Goal: Book appointment/travel/reservation

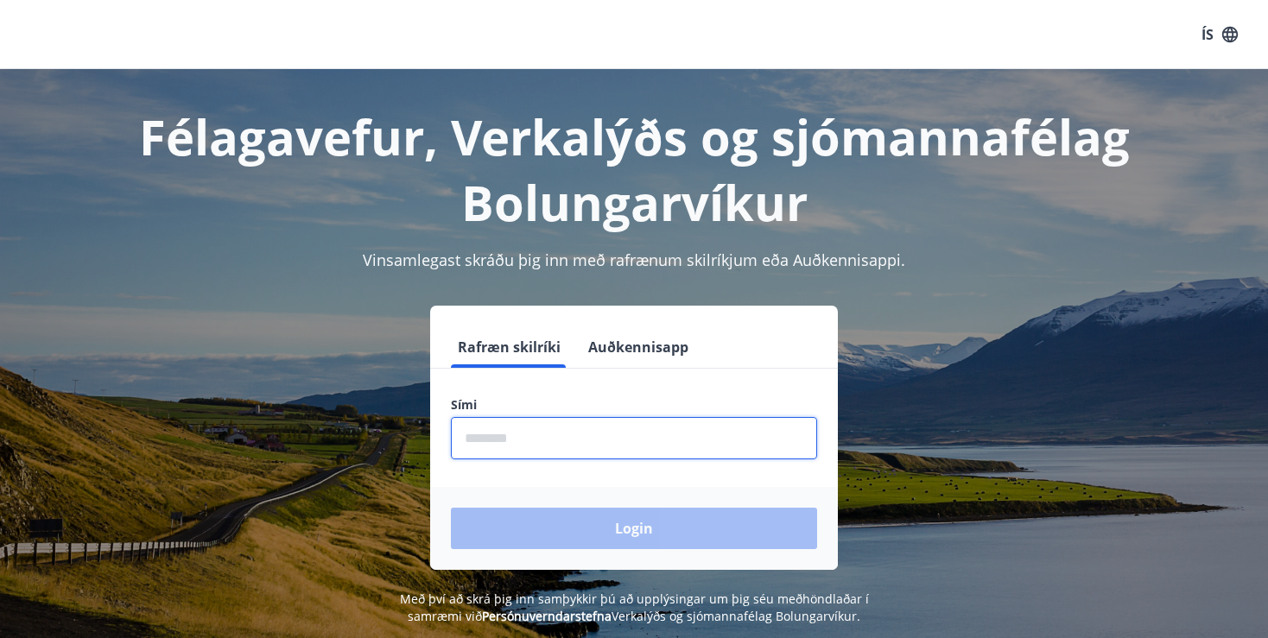
click at [522, 424] on input "phone" at bounding box center [634, 438] width 366 height 42
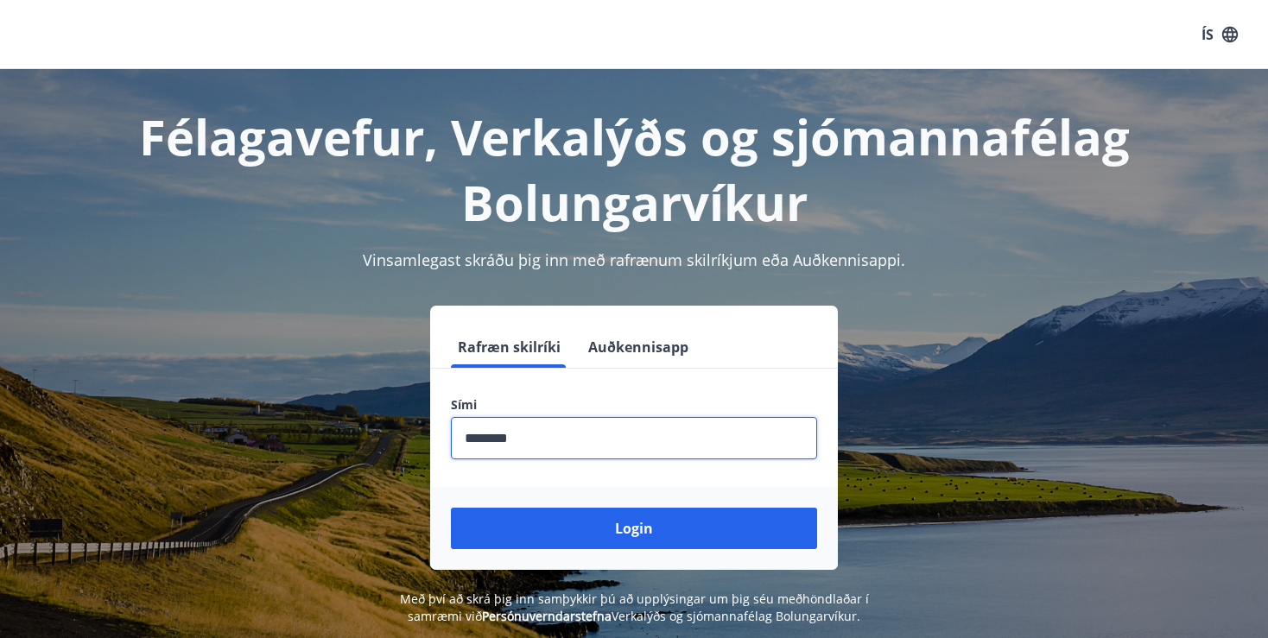
type input "********"
click at [451, 508] on button "Login" at bounding box center [634, 528] width 366 height 41
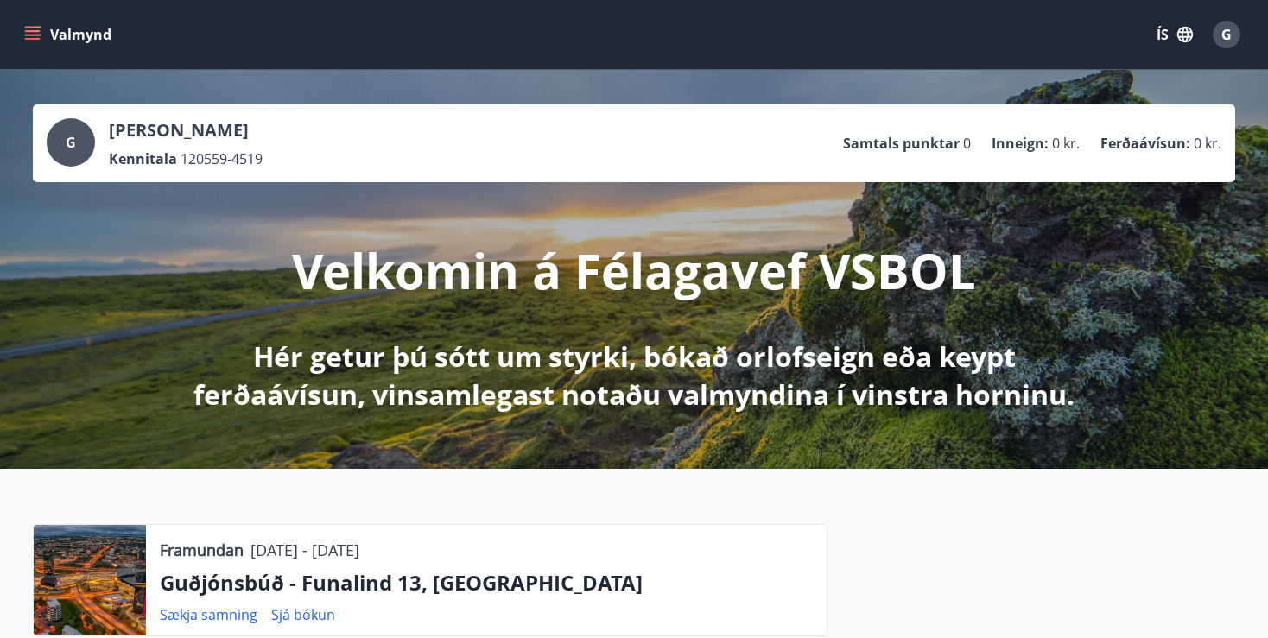
click at [36, 35] on icon "menu" at bounding box center [34, 35] width 19 height 2
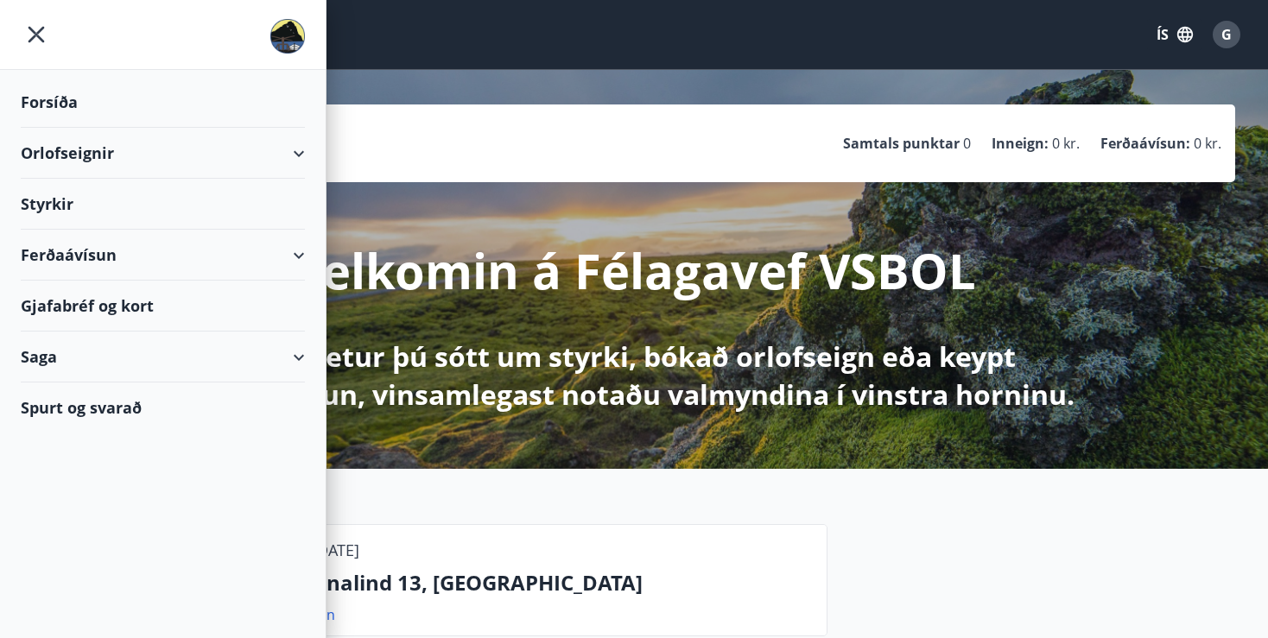
click at [292, 153] on div "Orlofseignir" at bounding box center [163, 153] width 284 height 51
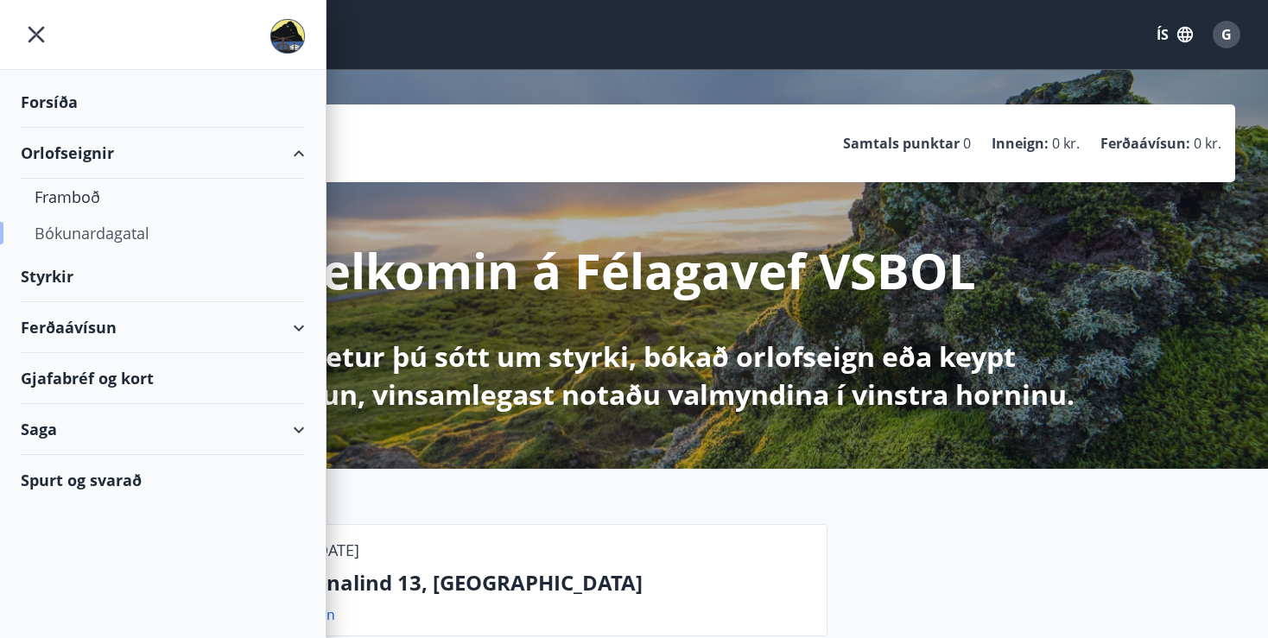
click at [237, 226] on div "Bókunardagatal" at bounding box center [163, 233] width 257 height 36
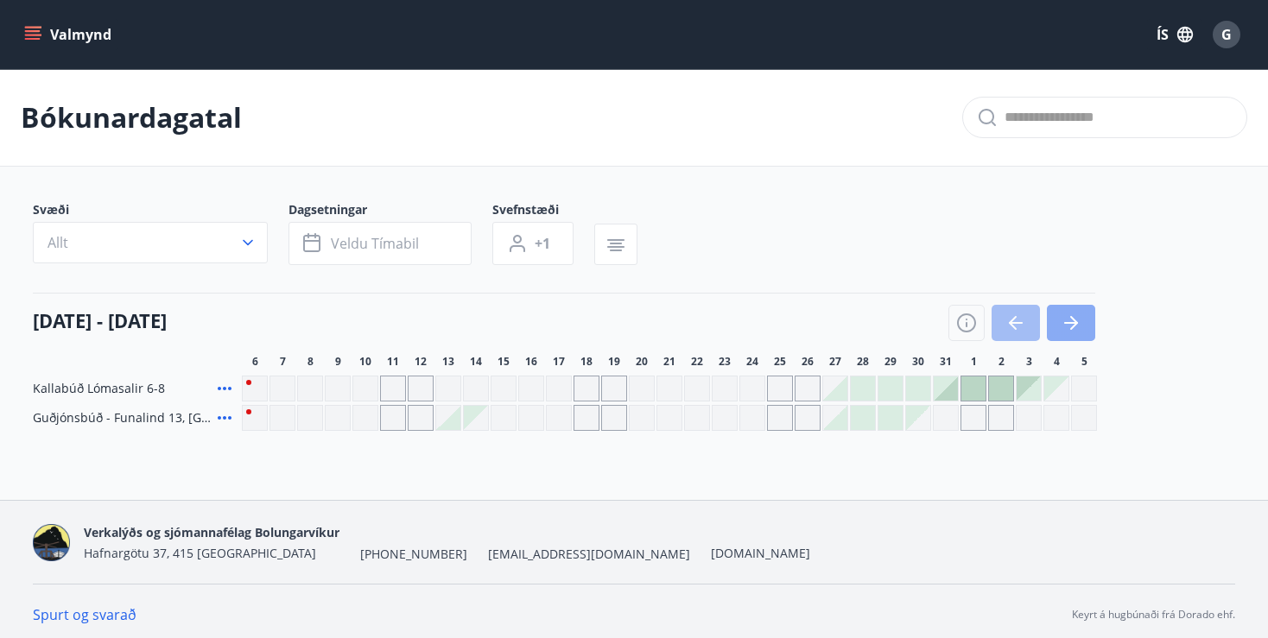
click at [1078, 315] on icon "button" at bounding box center [1071, 323] width 21 height 21
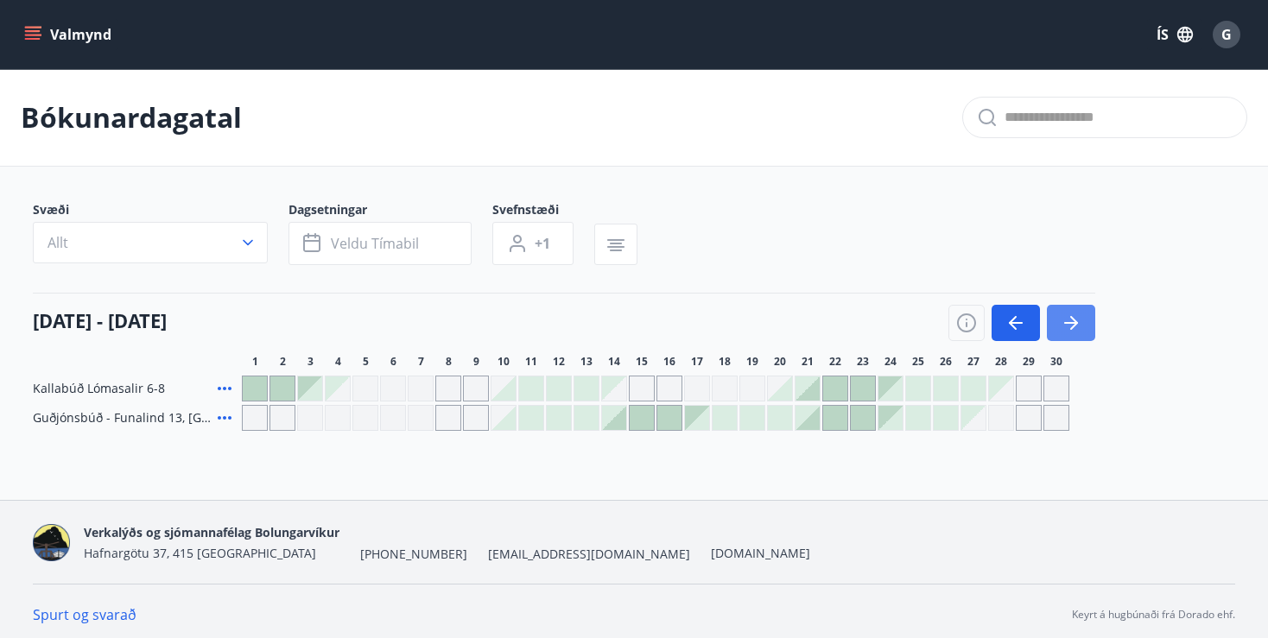
click at [1078, 315] on icon "button" at bounding box center [1071, 323] width 21 height 21
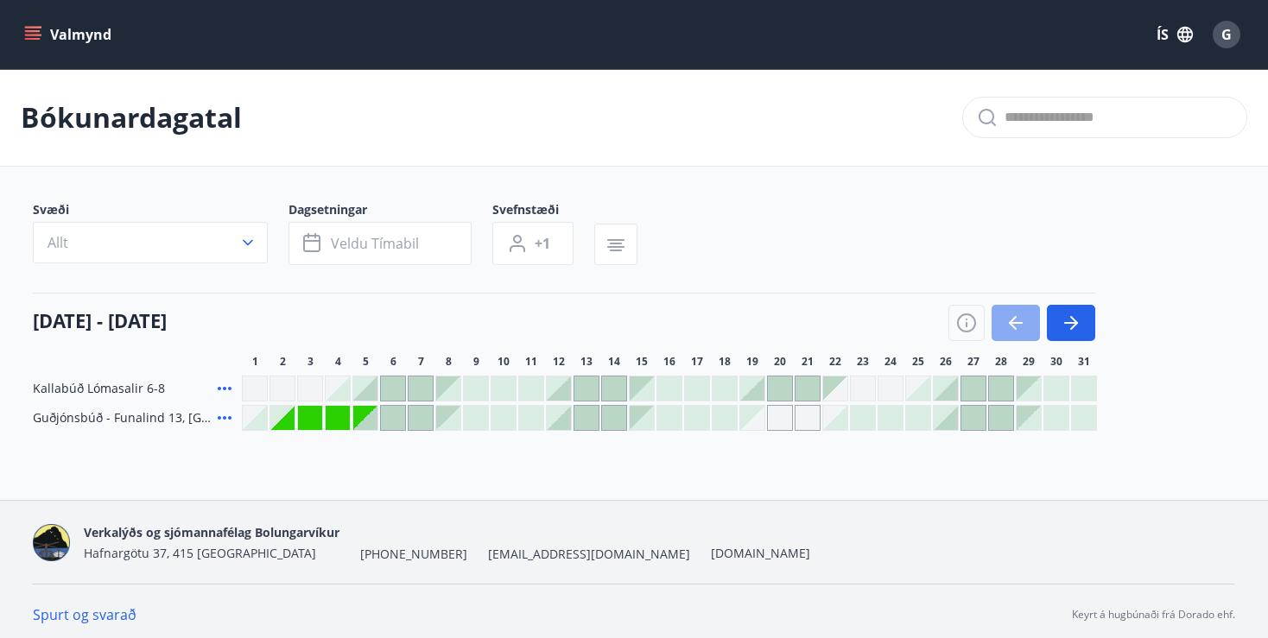
click at [1015, 314] on icon "button" at bounding box center [1015, 323] width 21 height 21
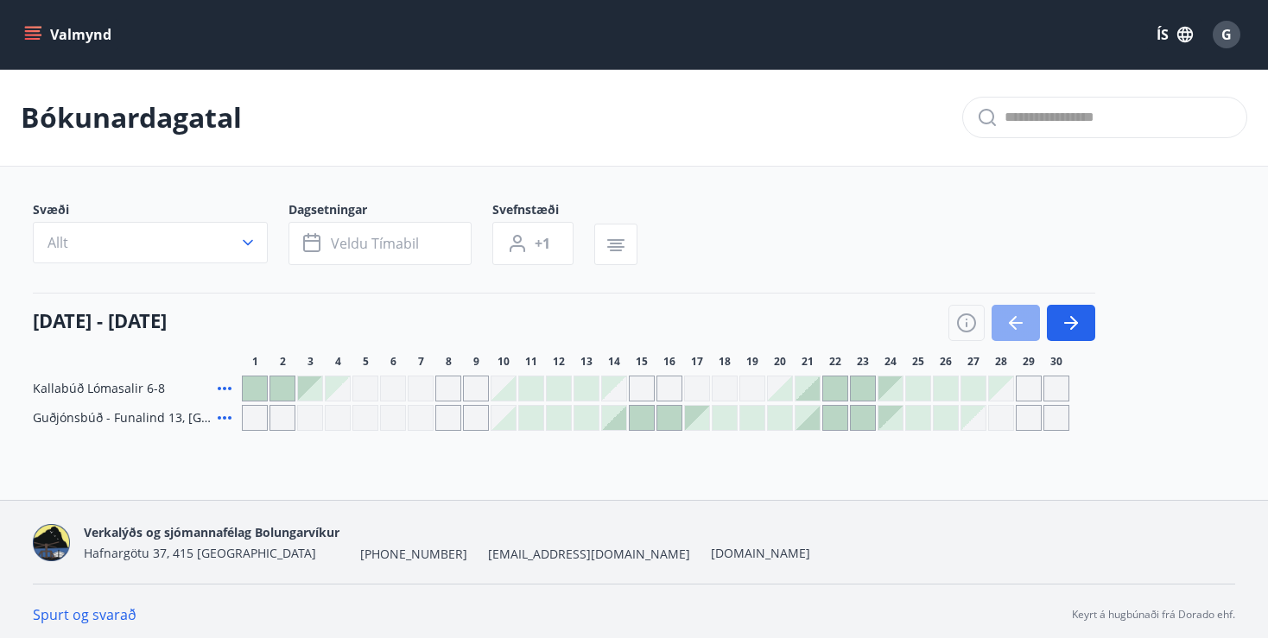
click at [1015, 314] on icon "button" at bounding box center [1015, 323] width 21 height 21
